Goal: Task Accomplishment & Management: Use online tool/utility

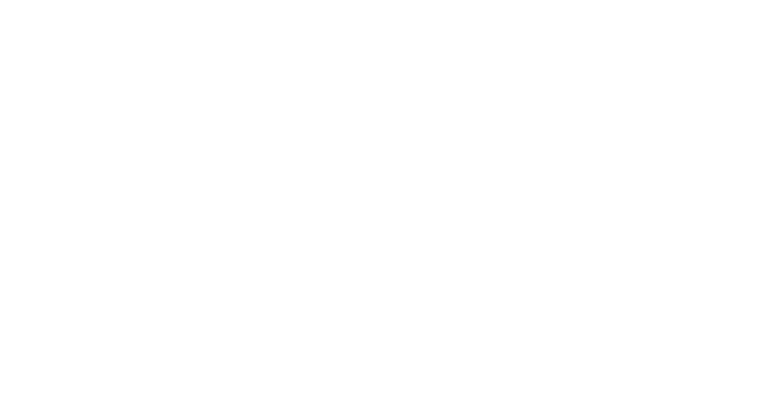
select select "Song"
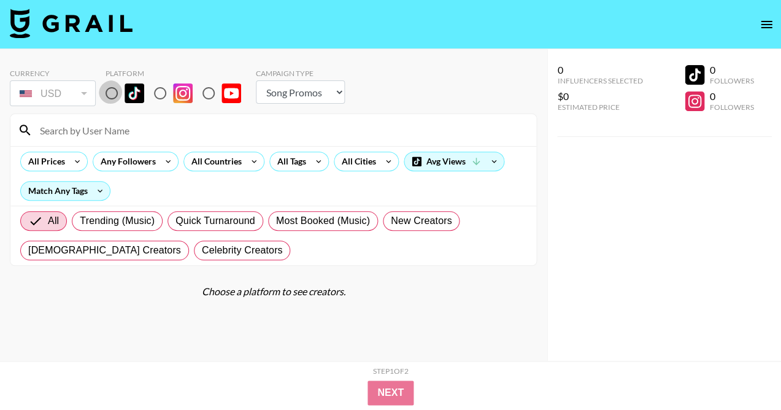
click at [110, 94] on input "radio" at bounding box center [112, 93] width 26 height 26
radio input "true"
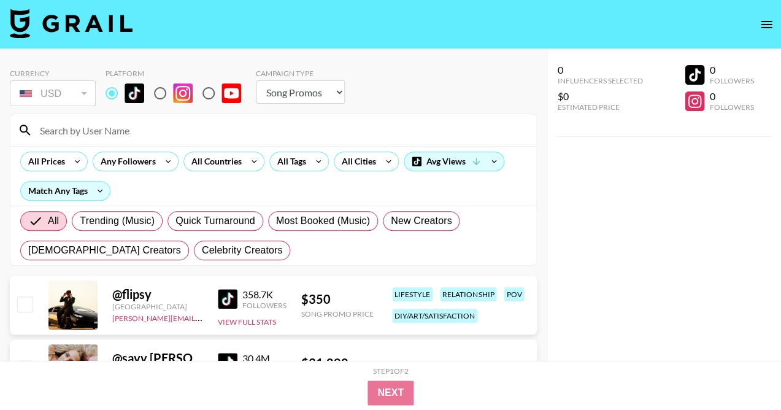
click at [151, 148] on div "All Prices Any Followers All Countries All Tags All Cities Avg Views Match Any …" at bounding box center [273, 176] width 526 height 60
click at [218, 160] on div "All Countries" at bounding box center [214, 161] width 60 height 18
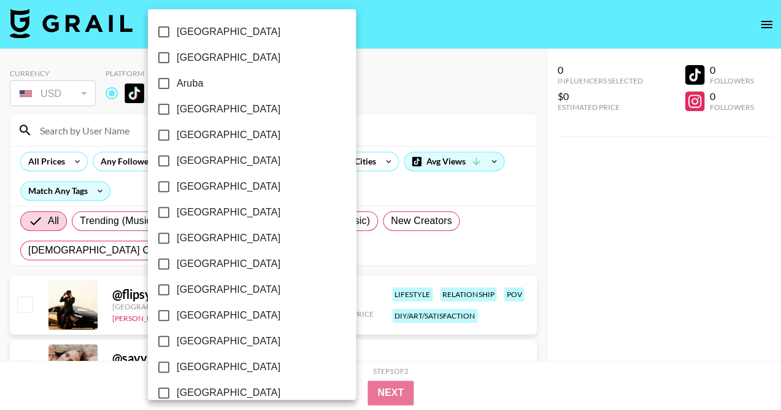
click at [189, 52] on span "[GEOGRAPHIC_DATA]" at bounding box center [229, 57] width 104 height 15
click at [177, 52] on input "[GEOGRAPHIC_DATA]" at bounding box center [164, 58] width 26 height 26
checkbox input "true"
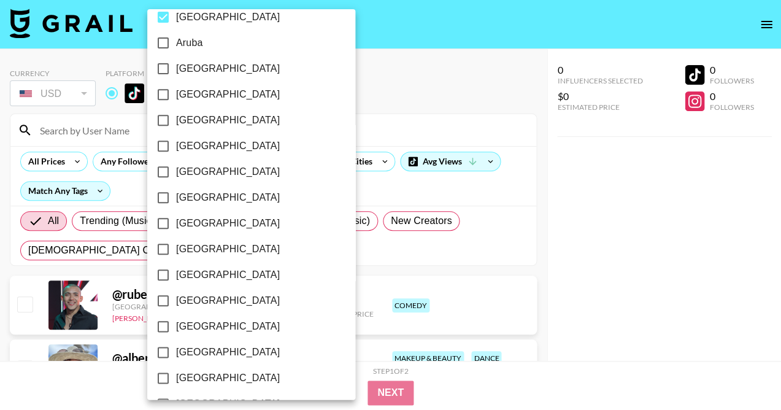
scroll to position [50, 0]
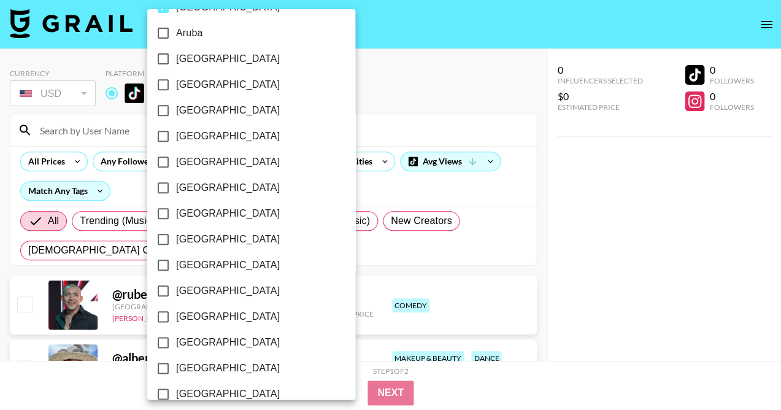
click at [189, 155] on span "[GEOGRAPHIC_DATA]" at bounding box center [228, 162] width 104 height 15
click at [176, 150] on input "[GEOGRAPHIC_DATA]" at bounding box center [163, 162] width 26 height 26
checkbox input "true"
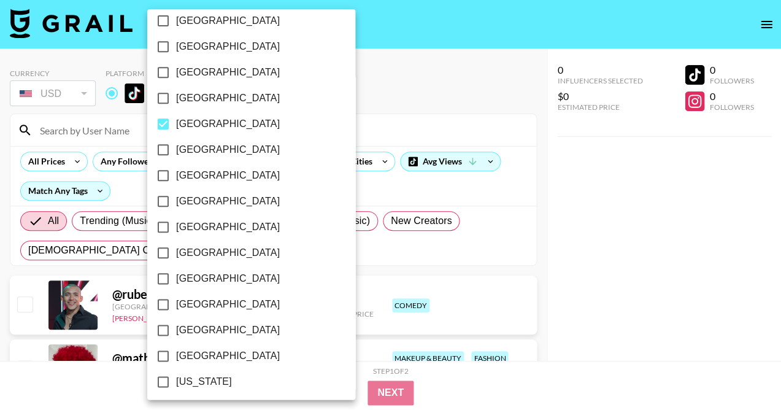
scroll to position [117, 0]
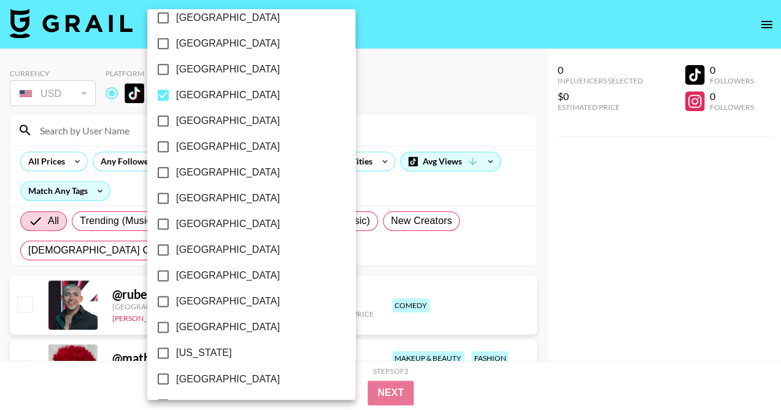
click at [190, 139] on span "[GEOGRAPHIC_DATA]" at bounding box center [228, 146] width 104 height 15
click at [176, 134] on input "[GEOGRAPHIC_DATA]" at bounding box center [163, 147] width 26 height 26
checkbox input "true"
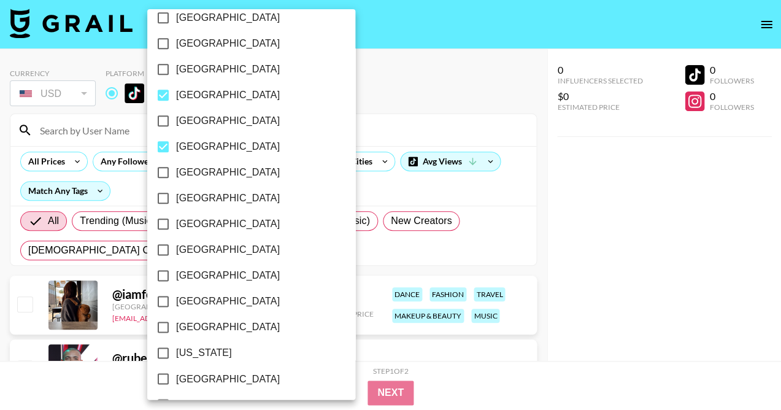
scroll to position [153, 0]
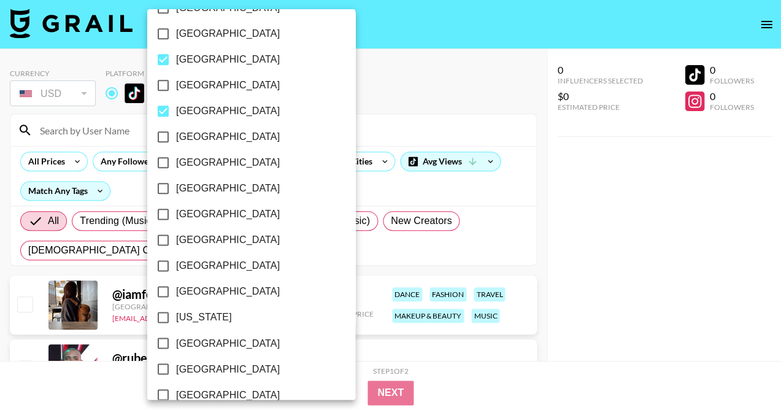
click at [185, 155] on span "[GEOGRAPHIC_DATA]" at bounding box center [228, 162] width 104 height 15
click at [176, 150] on input "[GEOGRAPHIC_DATA]" at bounding box center [163, 163] width 26 height 26
checkbox input "true"
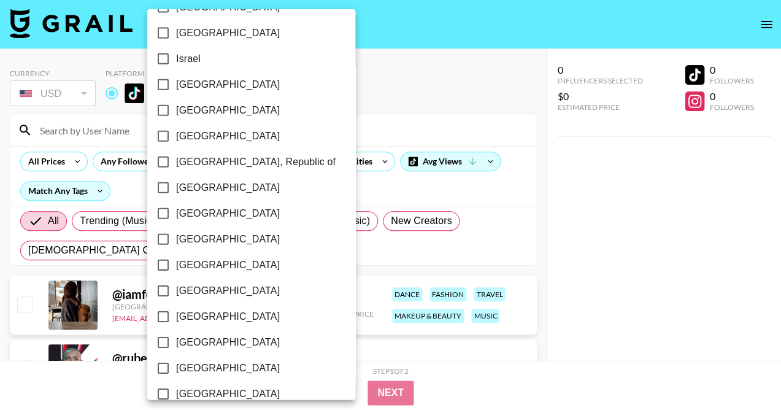
scroll to position [630, 0]
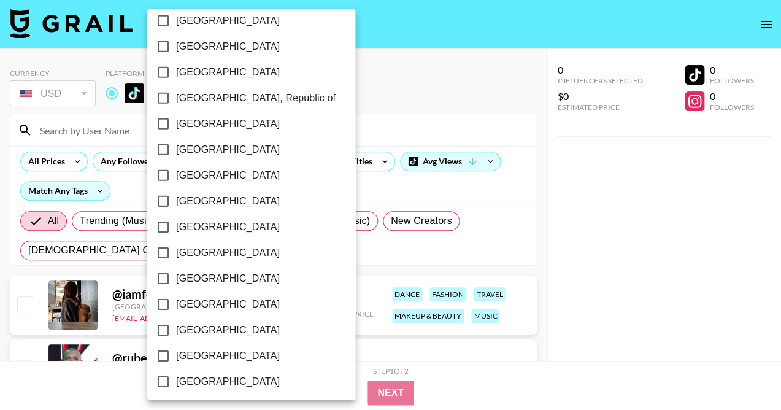
click at [188, 168] on span "[GEOGRAPHIC_DATA]" at bounding box center [228, 175] width 104 height 15
click at [176, 163] on input "[GEOGRAPHIC_DATA]" at bounding box center [163, 176] width 26 height 26
checkbox input "true"
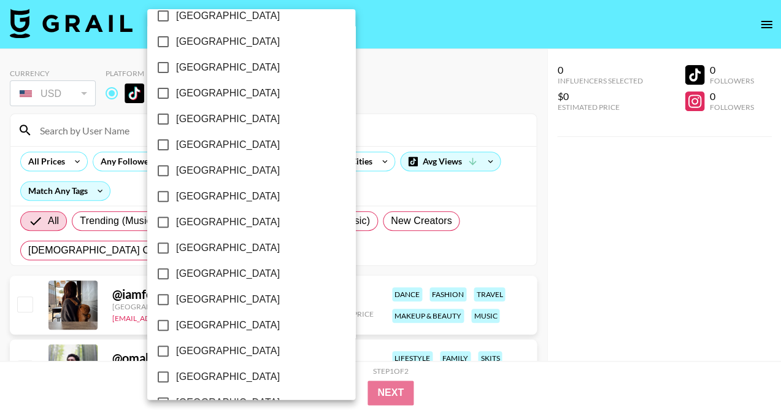
scroll to position [917, 0]
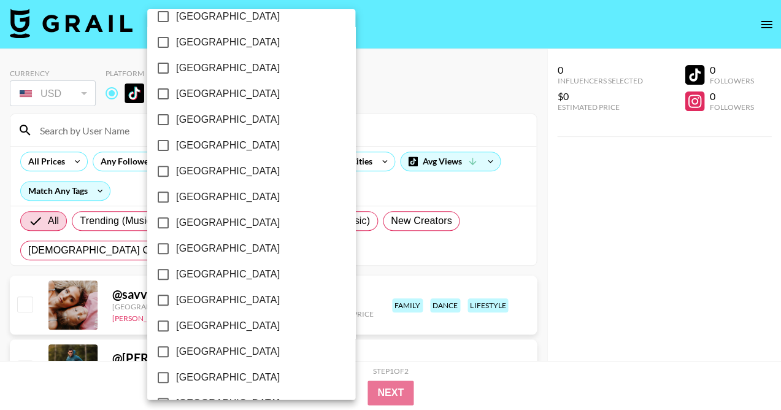
checkbox input "false"
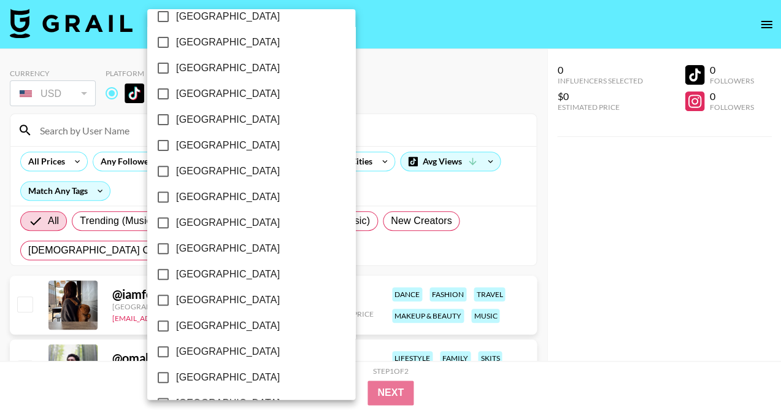
click at [401, 175] on div at bounding box center [390, 205] width 781 height 410
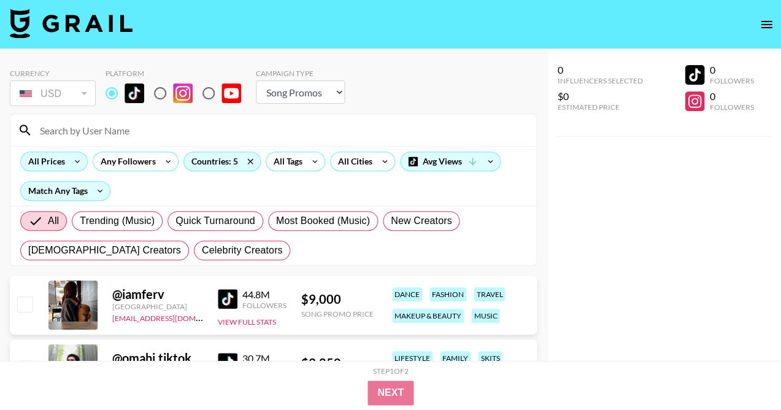
click at [70, 164] on icon at bounding box center [77, 161] width 20 height 18
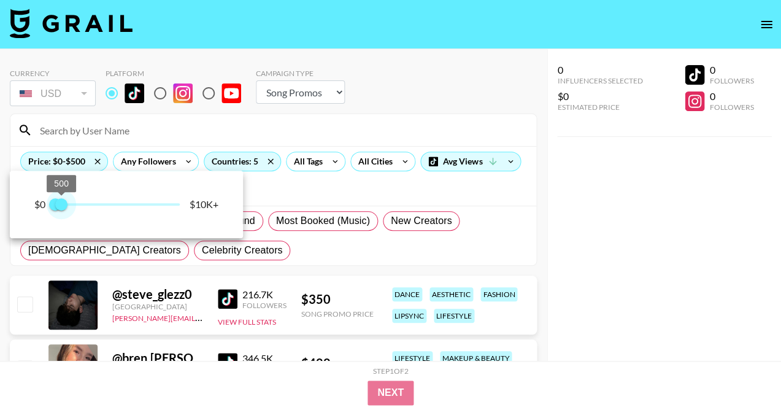
type input "750"
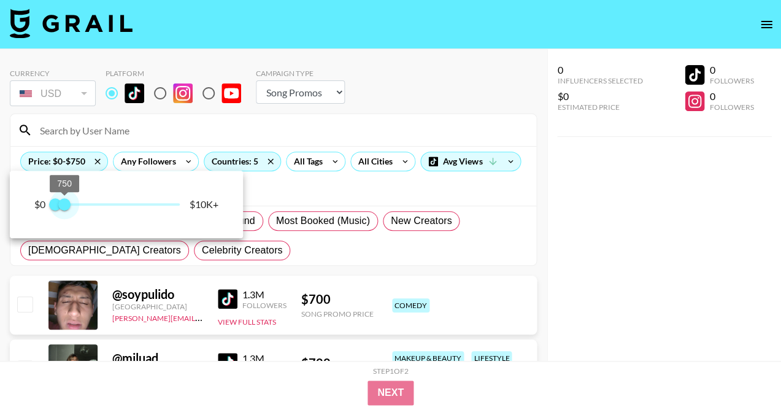
drag, startPoint x: 177, startPoint y: 204, endPoint x: 66, endPoint y: 201, distance: 111.1
click at [66, 201] on span "750" at bounding box center [64, 204] width 12 height 12
click at [530, 240] on div at bounding box center [390, 205] width 781 height 410
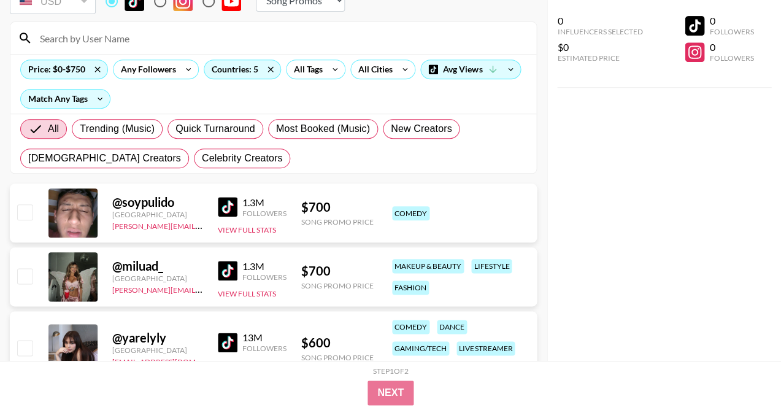
scroll to position [118, 0]
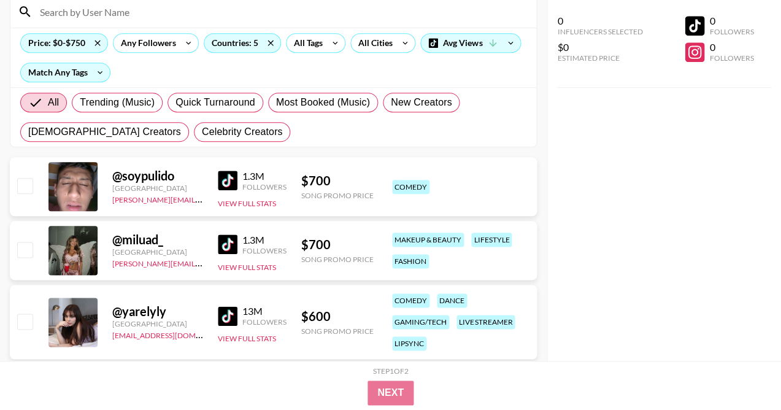
click at [229, 241] on img at bounding box center [228, 244] width 20 height 20
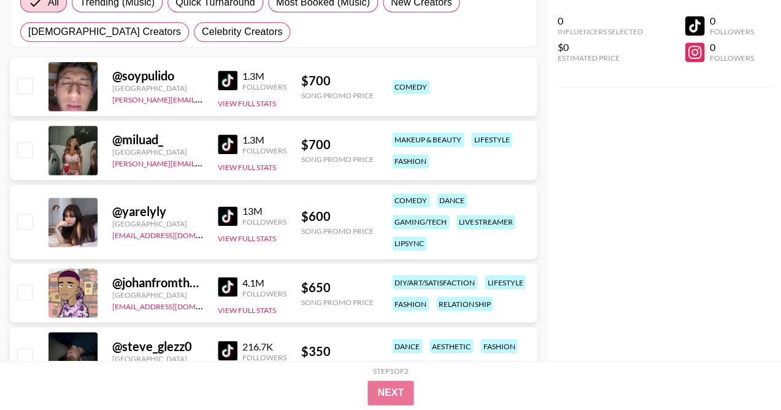
scroll to position [223, 0]
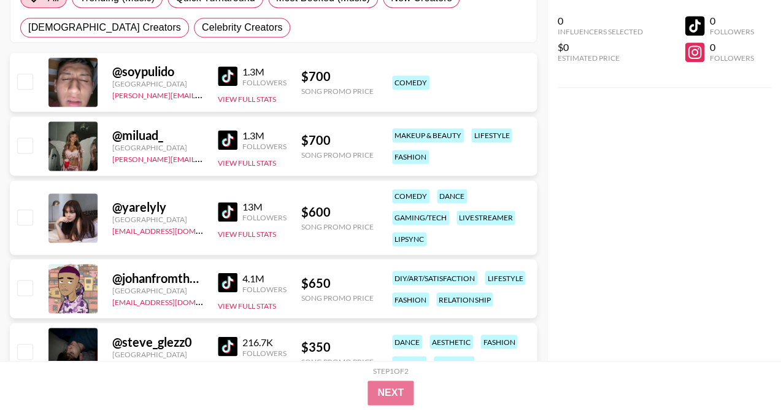
click at [225, 211] on img at bounding box center [228, 212] width 20 height 20
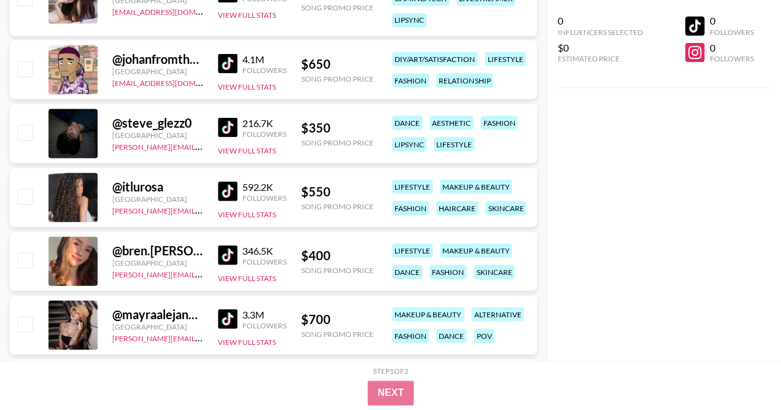
scroll to position [460, 0]
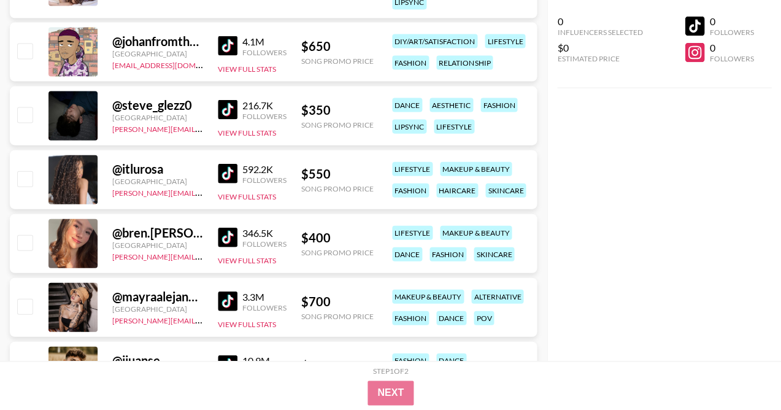
click at [226, 174] on img at bounding box center [228, 173] width 20 height 20
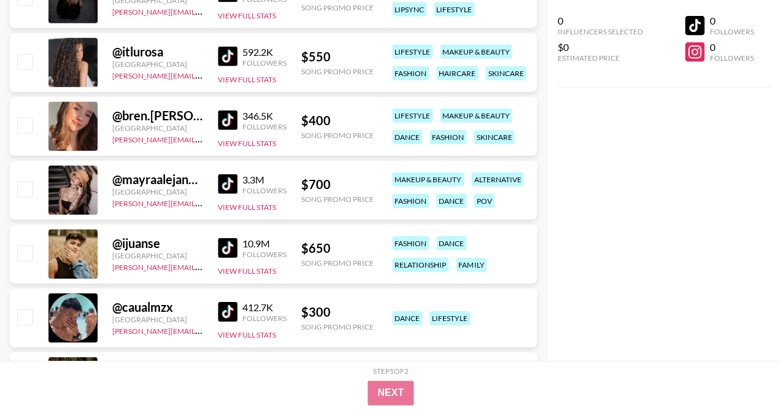
scroll to position [577, 0]
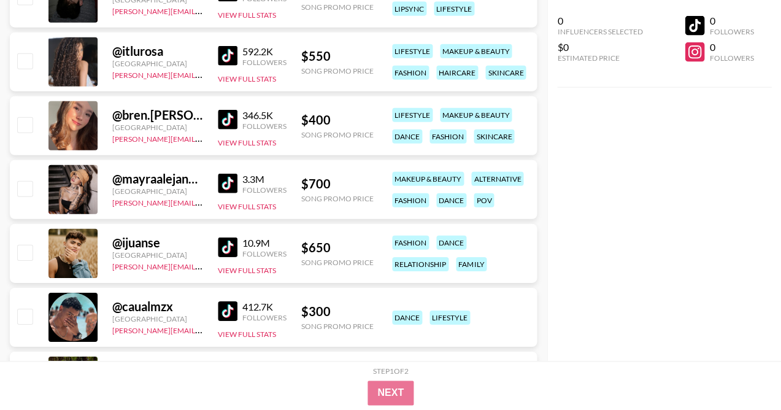
click at [225, 190] on img at bounding box center [228, 184] width 20 height 20
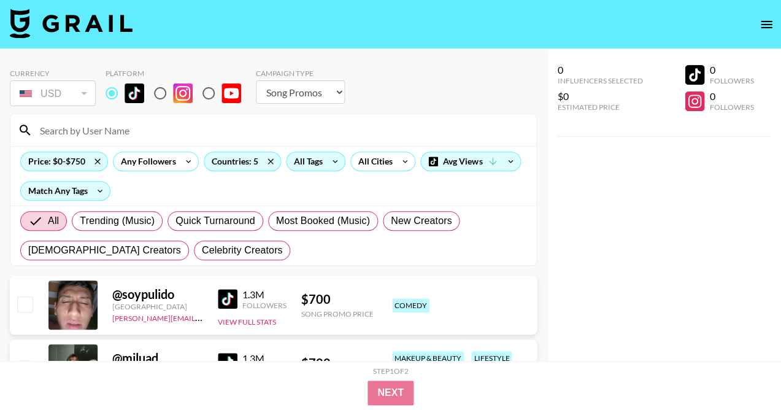
scroll to position [0, 0]
click at [312, 158] on div "All Tags" at bounding box center [306, 161] width 39 height 18
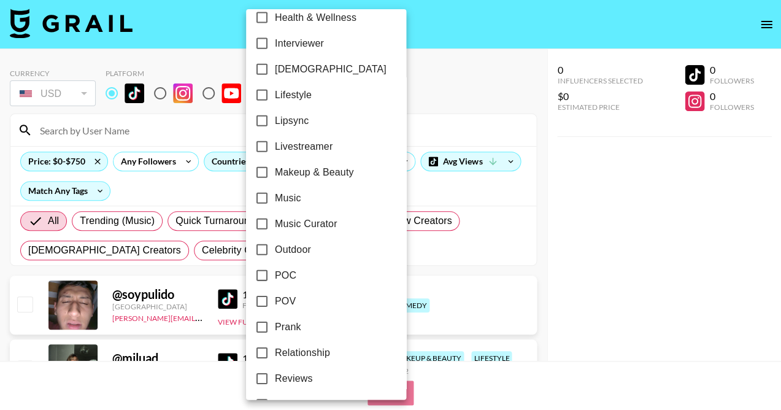
scroll to position [511, 0]
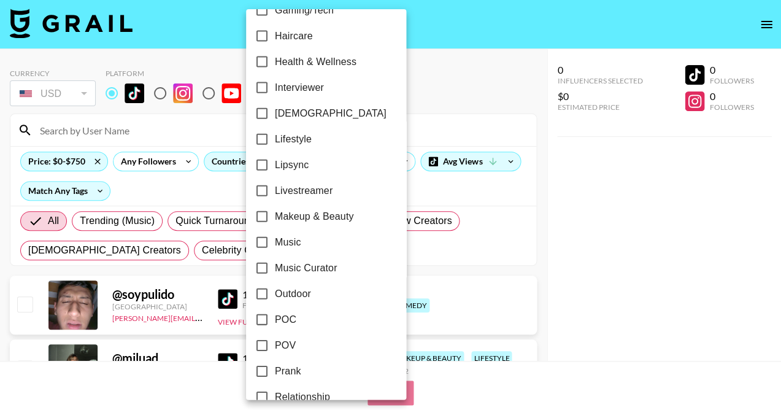
click at [298, 152] on label "Lipsync" at bounding box center [317, 165] width 137 height 26
click at [275, 152] on input "Lipsync" at bounding box center [262, 165] width 26 height 26
checkbox input "true"
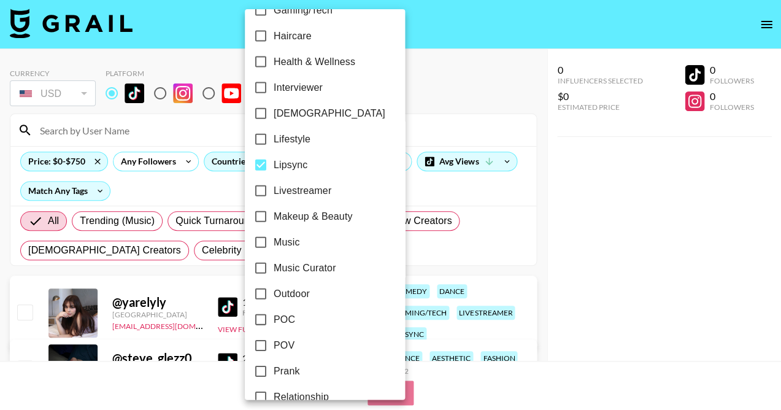
click at [561, 212] on div at bounding box center [390, 205] width 781 height 410
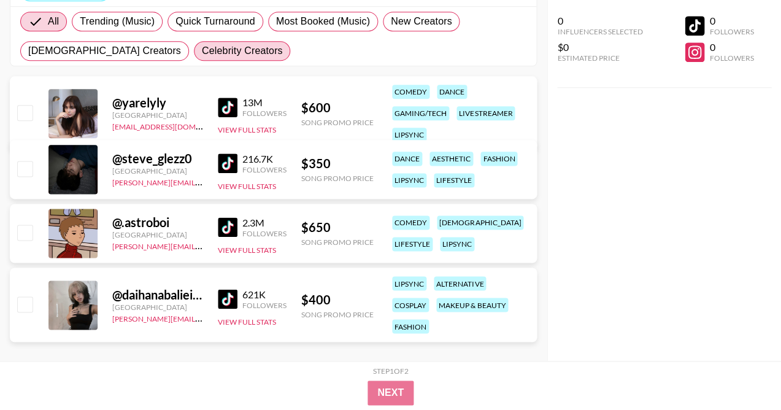
scroll to position [199, 0]
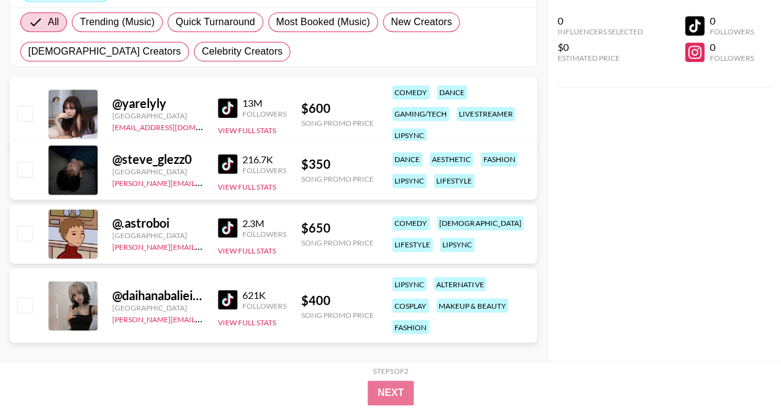
click at [232, 290] on img at bounding box center [228, 300] width 20 height 20
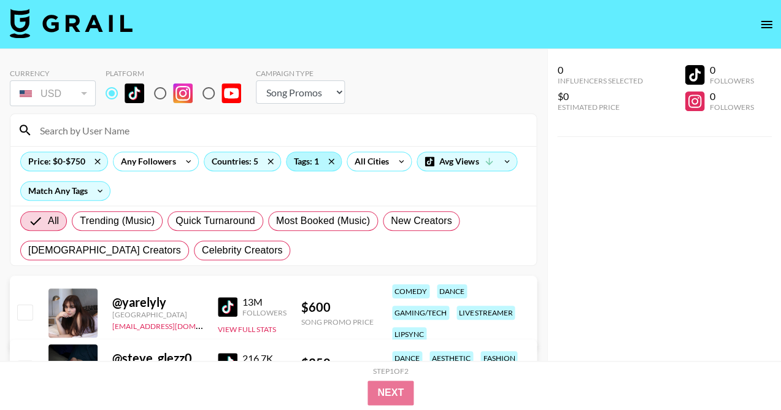
scroll to position [0, 0]
click at [311, 167] on div "Tags: 1" at bounding box center [314, 161] width 55 height 18
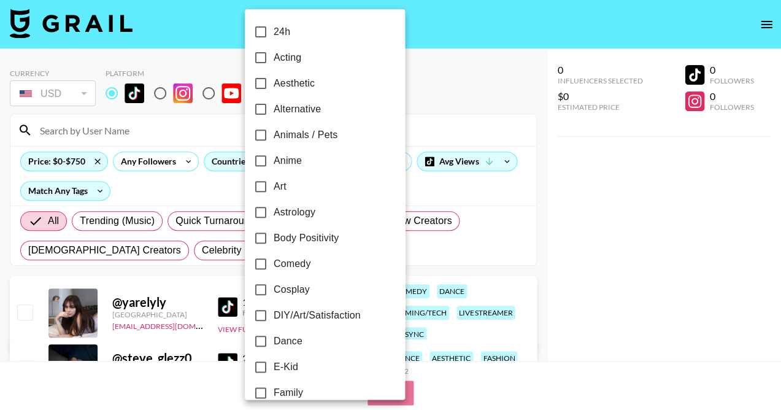
click at [441, 79] on div at bounding box center [390, 205] width 781 height 410
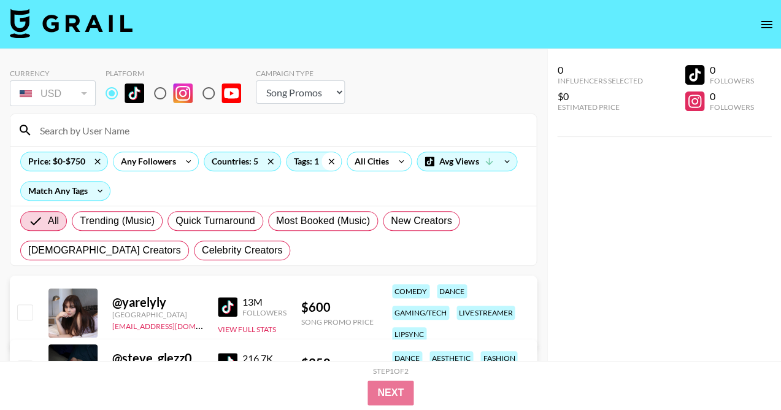
click at [335, 164] on icon at bounding box center [332, 161] width 20 height 18
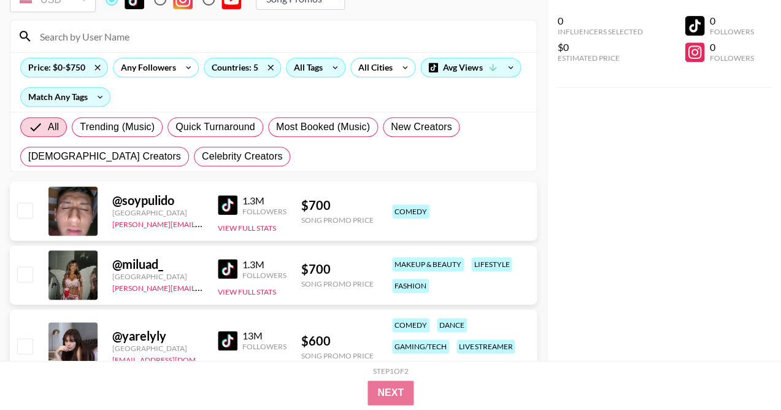
scroll to position [155, 0]
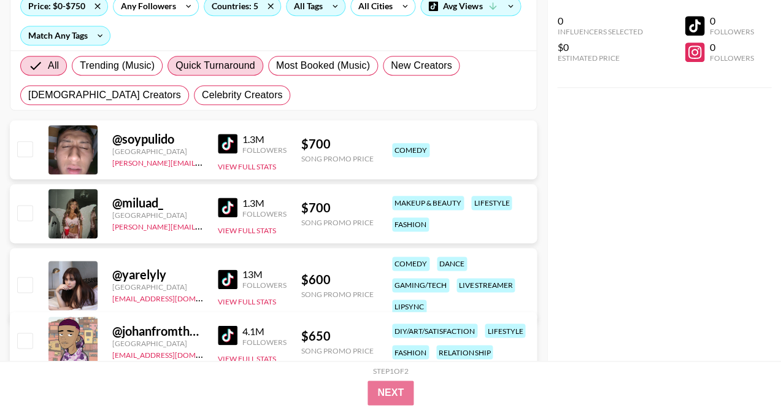
click at [223, 63] on span "Quick Turnaround" at bounding box center [215, 65] width 80 height 15
click at [175, 66] on input "Quick Turnaround" at bounding box center [175, 66] width 0 height 0
radio input "true"
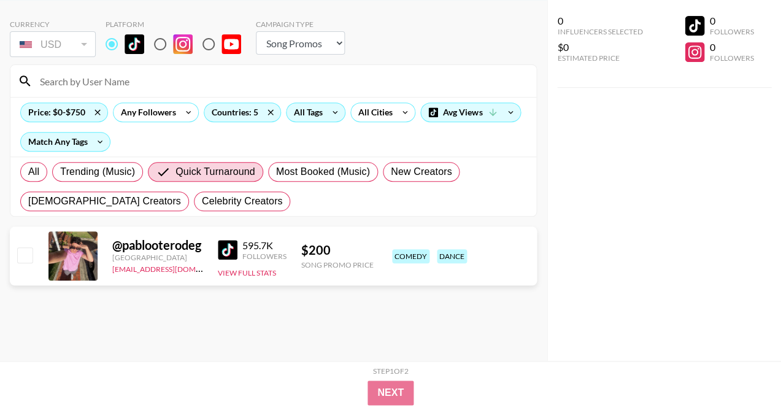
scroll to position [49, 0]
click at [223, 249] on img at bounding box center [228, 250] width 20 height 20
click at [220, 169] on span "Quick Turnaround" at bounding box center [215, 171] width 80 height 15
click at [175, 169] on input "Quick Turnaround" at bounding box center [166, 171] width 20 height 15
click at [37, 169] on span "All" at bounding box center [33, 171] width 11 height 15
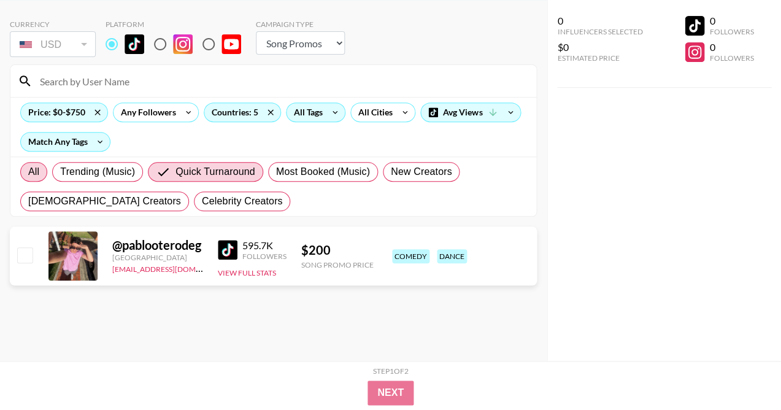
click at [28, 172] on input "All" at bounding box center [28, 172] width 0 height 0
radio input "true"
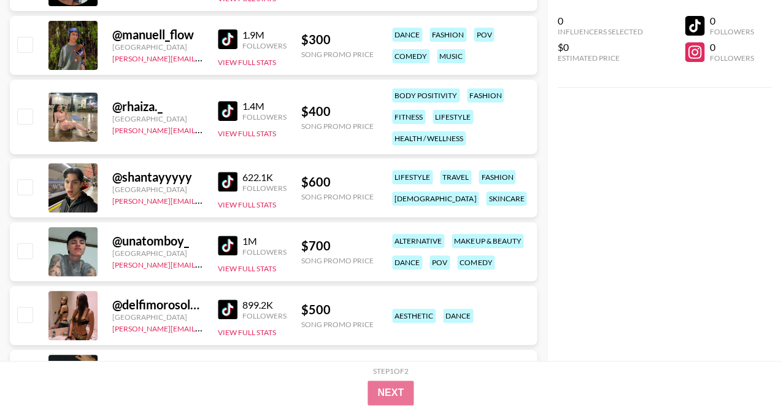
scroll to position [913, 0]
click at [233, 110] on img at bounding box center [228, 111] width 20 height 20
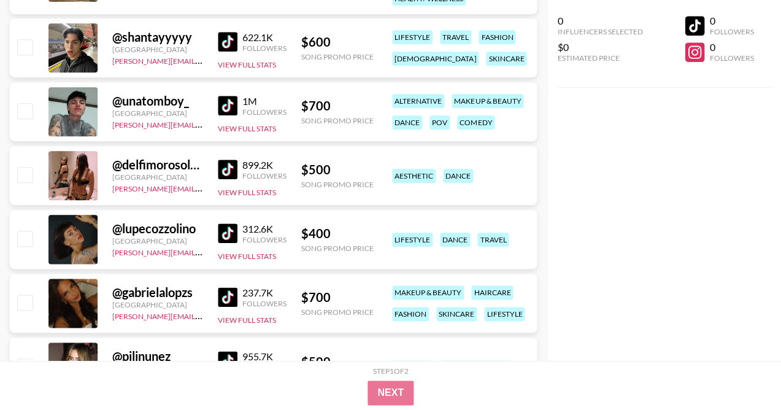
scroll to position [1095, 0]
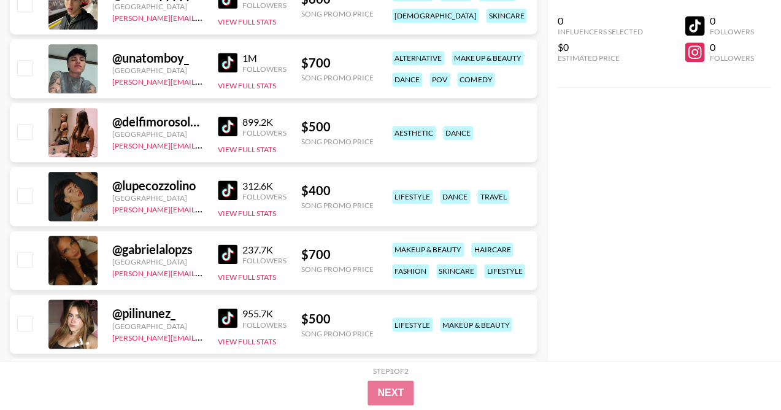
click at [222, 117] on img at bounding box center [228, 127] width 20 height 20
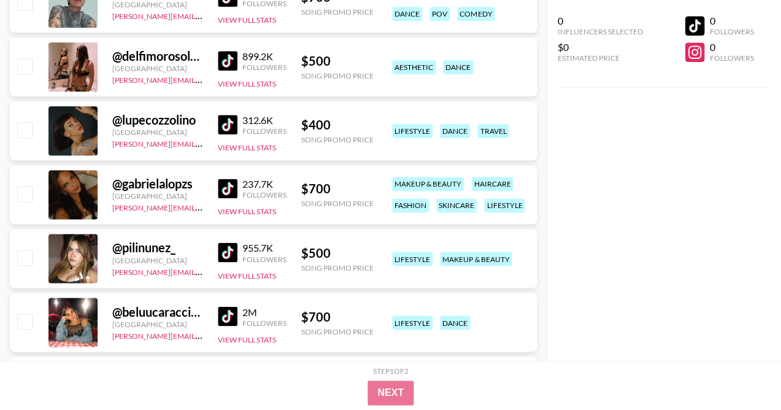
scroll to position [1173, 0]
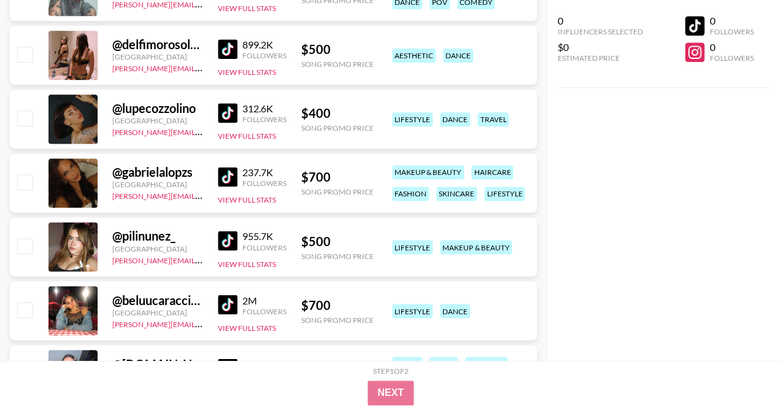
click at [230, 178] on img at bounding box center [228, 177] width 20 height 20
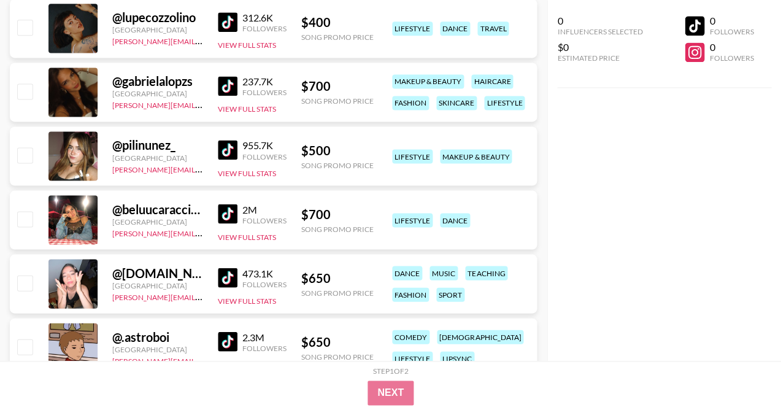
scroll to position [1284, 0]
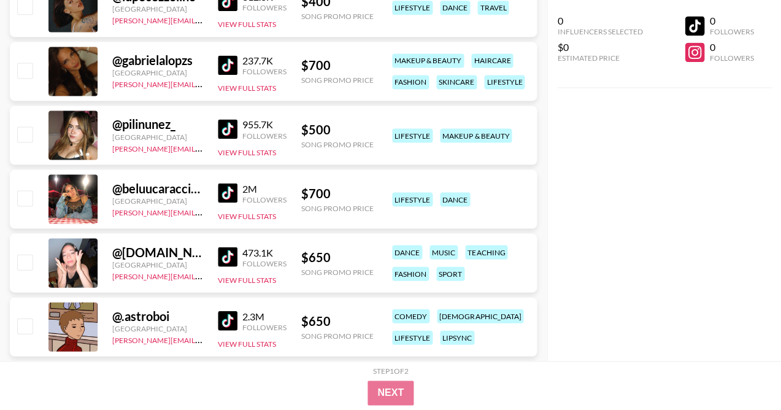
click at [230, 131] on img at bounding box center [228, 129] width 20 height 20
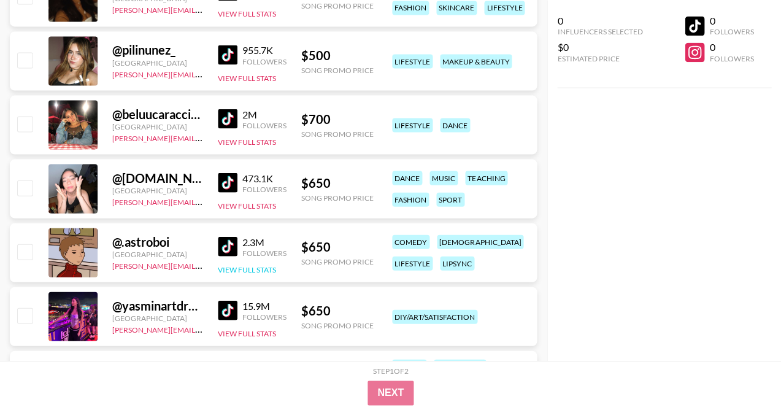
scroll to position [1366, 0]
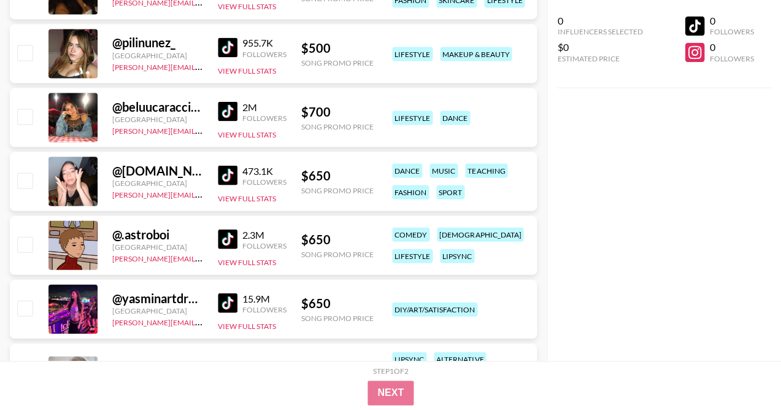
click at [231, 166] on img at bounding box center [228, 175] width 20 height 20
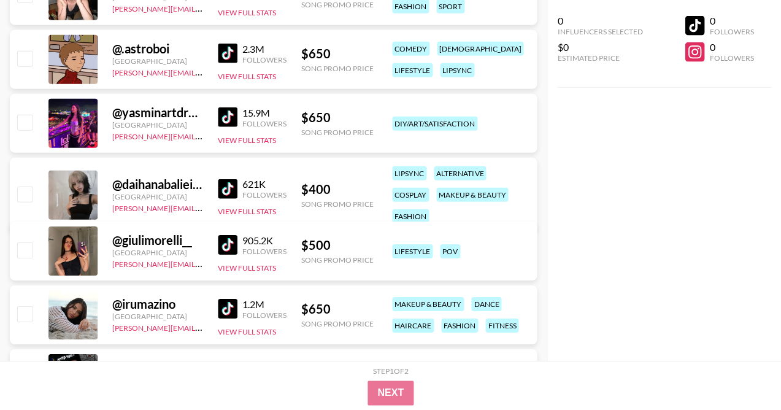
click at [226, 114] on img at bounding box center [228, 117] width 20 height 20
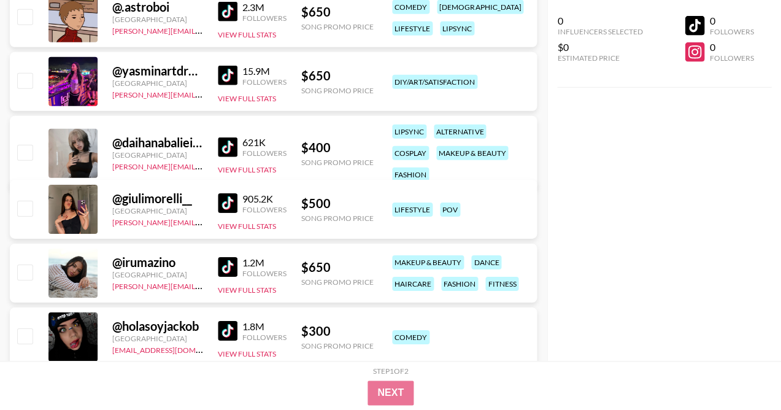
scroll to position [1638, 0]
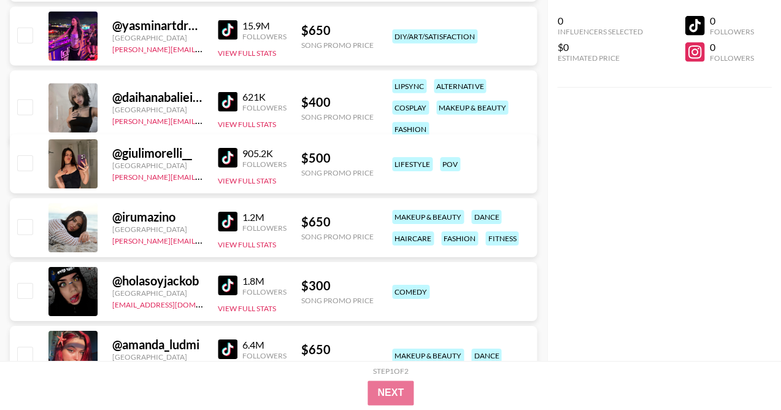
click at [222, 163] on img at bounding box center [228, 158] width 20 height 20
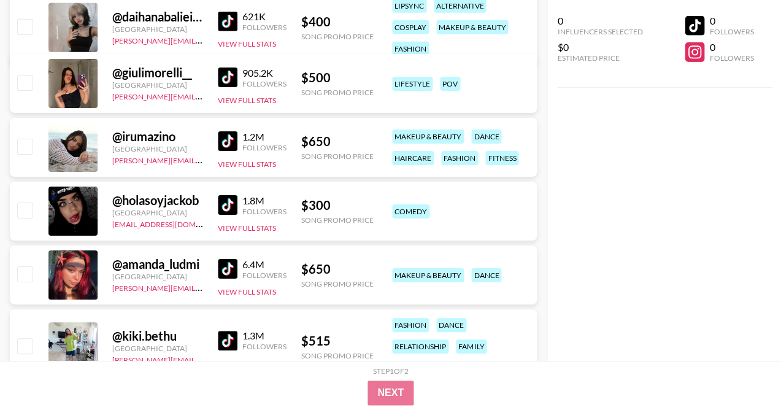
scroll to position [1721, 0]
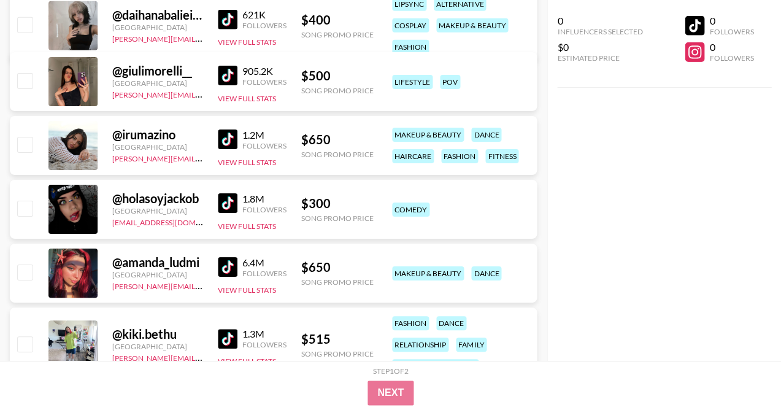
click at [229, 139] on img at bounding box center [228, 139] width 20 height 20
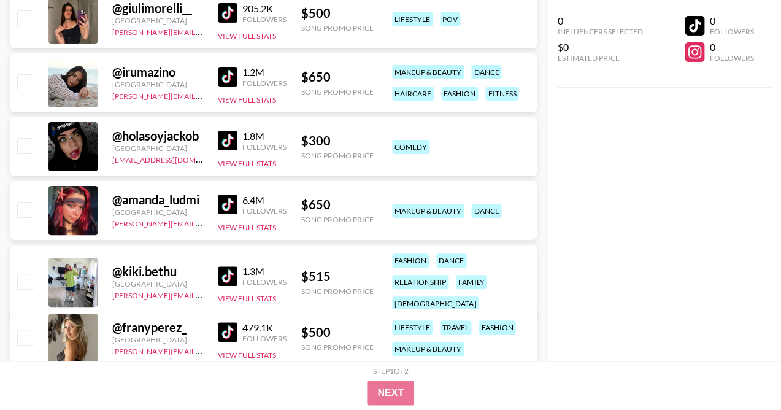
scroll to position [1803, 0]
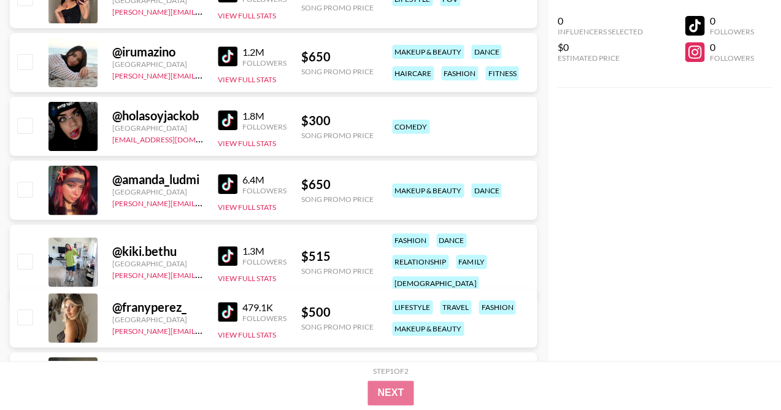
click at [229, 177] on img at bounding box center [228, 184] width 20 height 20
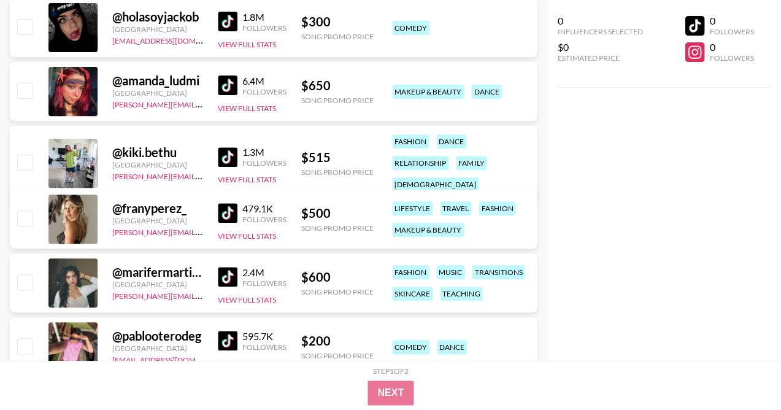
scroll to position [1918, 0]
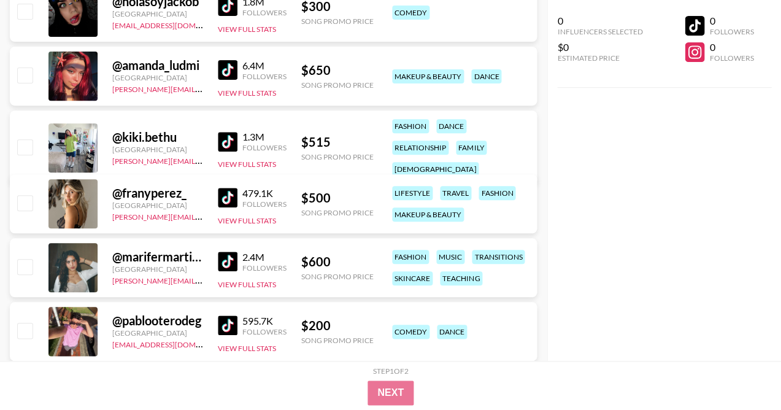
click at [218, 200] on img at bounding box center [228, 198] width 20 height 20
click at [229, 262] on img at bounding box center [228, 262] width 20 height 20
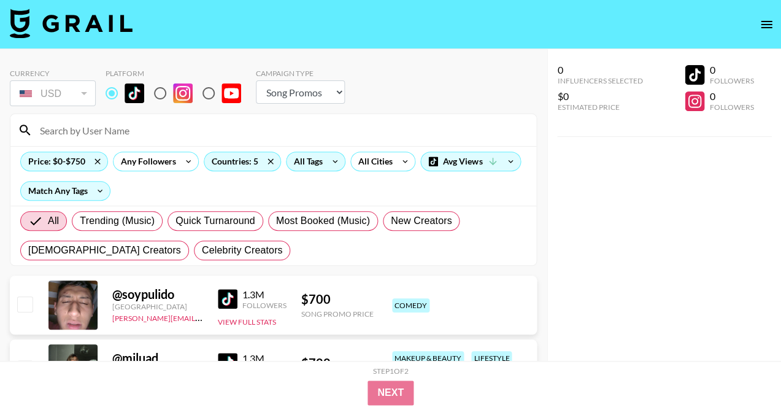
scroll to position [0, 0]
